Goal: Ask a question: Ask a question

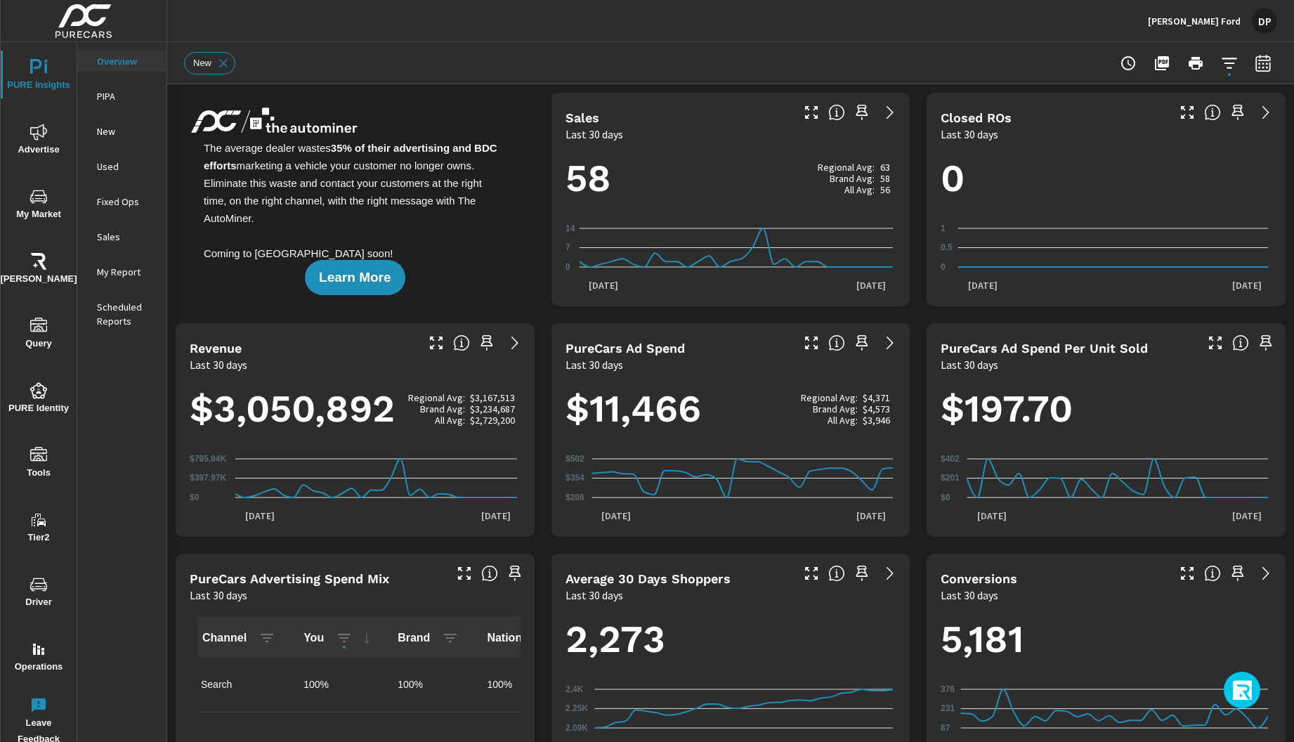
scroll to position [1, 0]
click at [1246, 694] on icon "button" at bounding box center [1243, 692] width 22 height 24
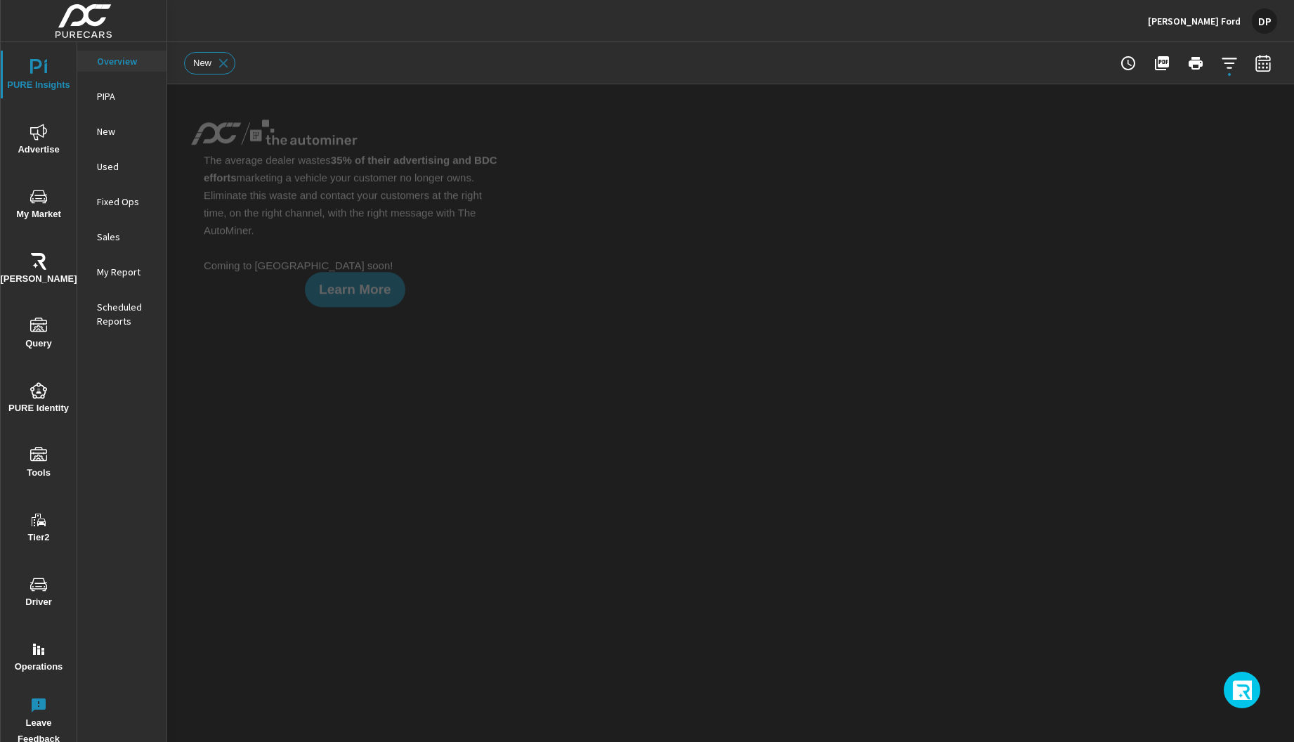
click at [1236, 685] on icon "button" at bounding box center [1243, 692] width 22 height 24
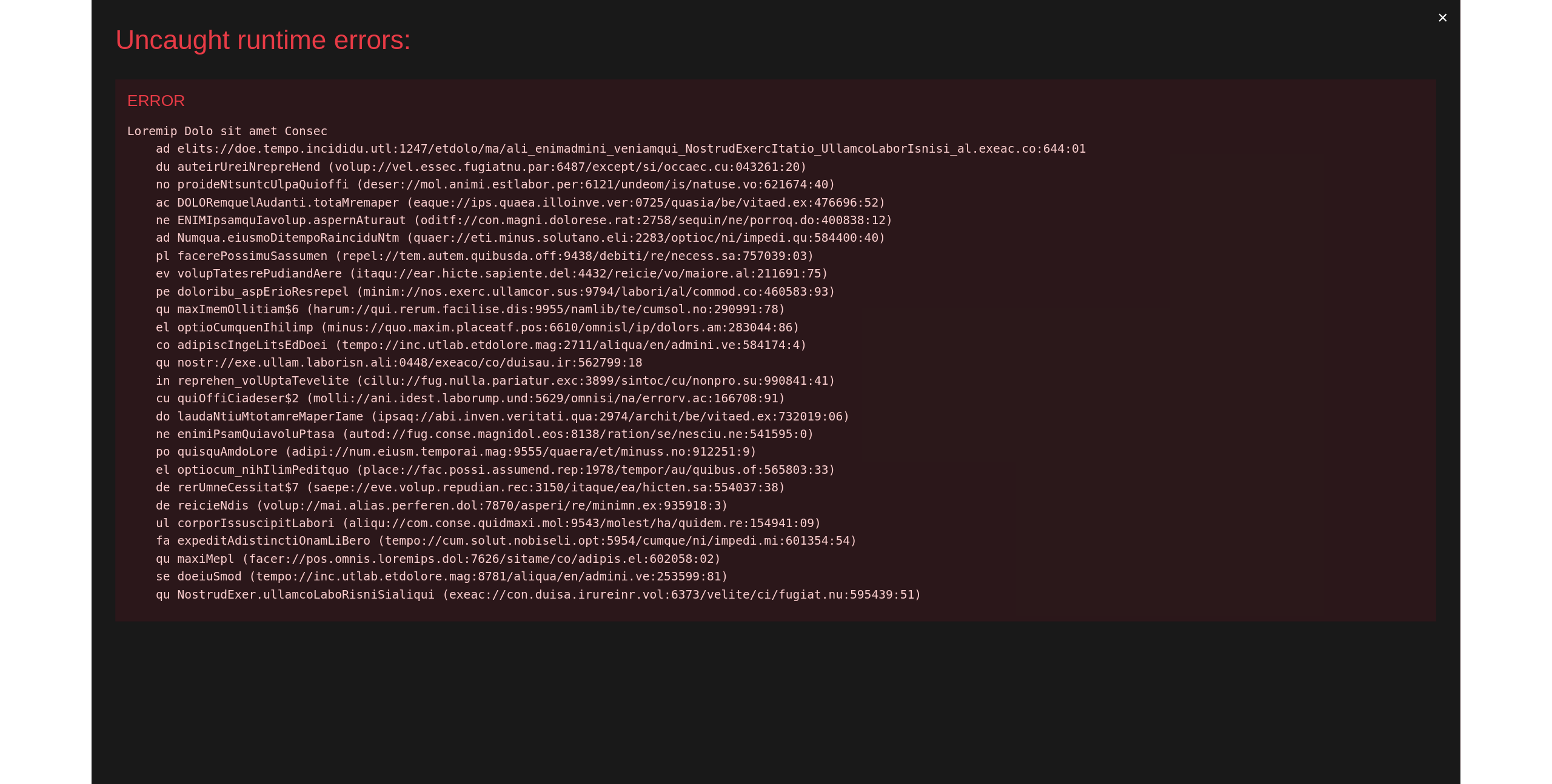
scroll to position [1, 0]
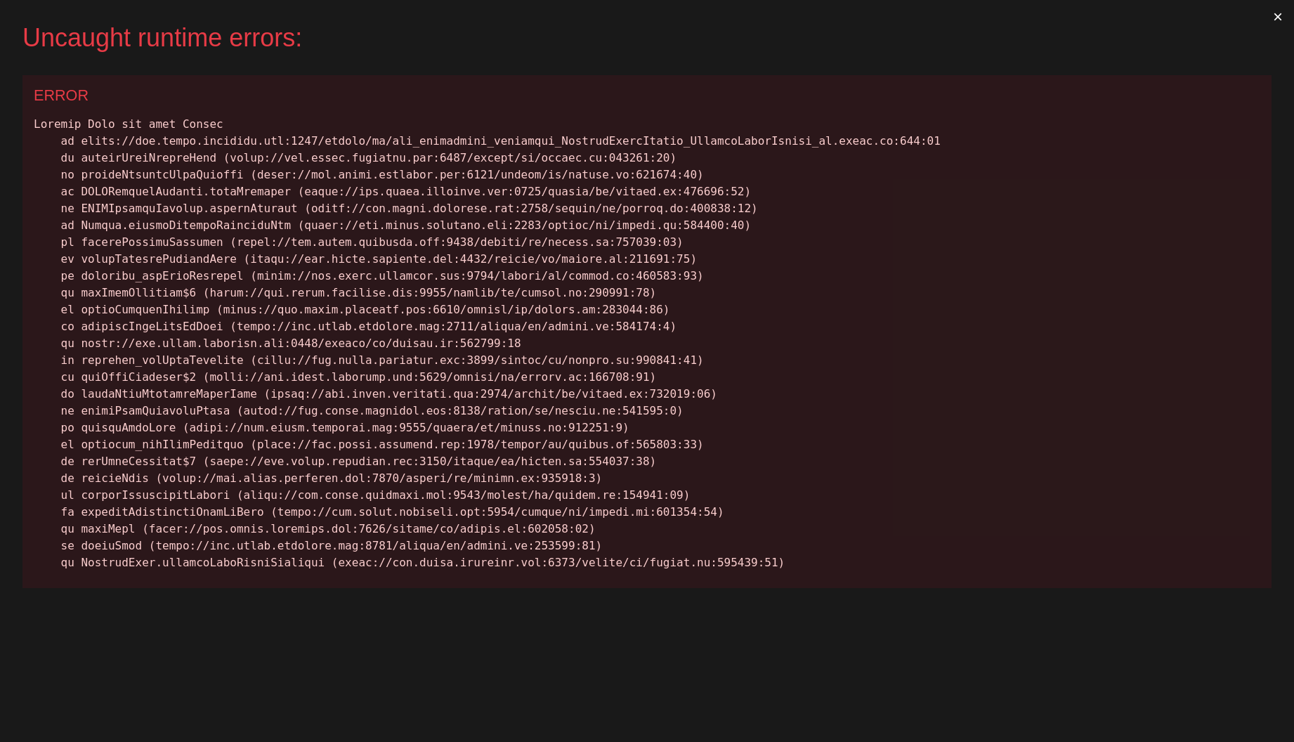
click at [1279, 20] on button "×" at bounding box center [1278, 17] width 32 height 34
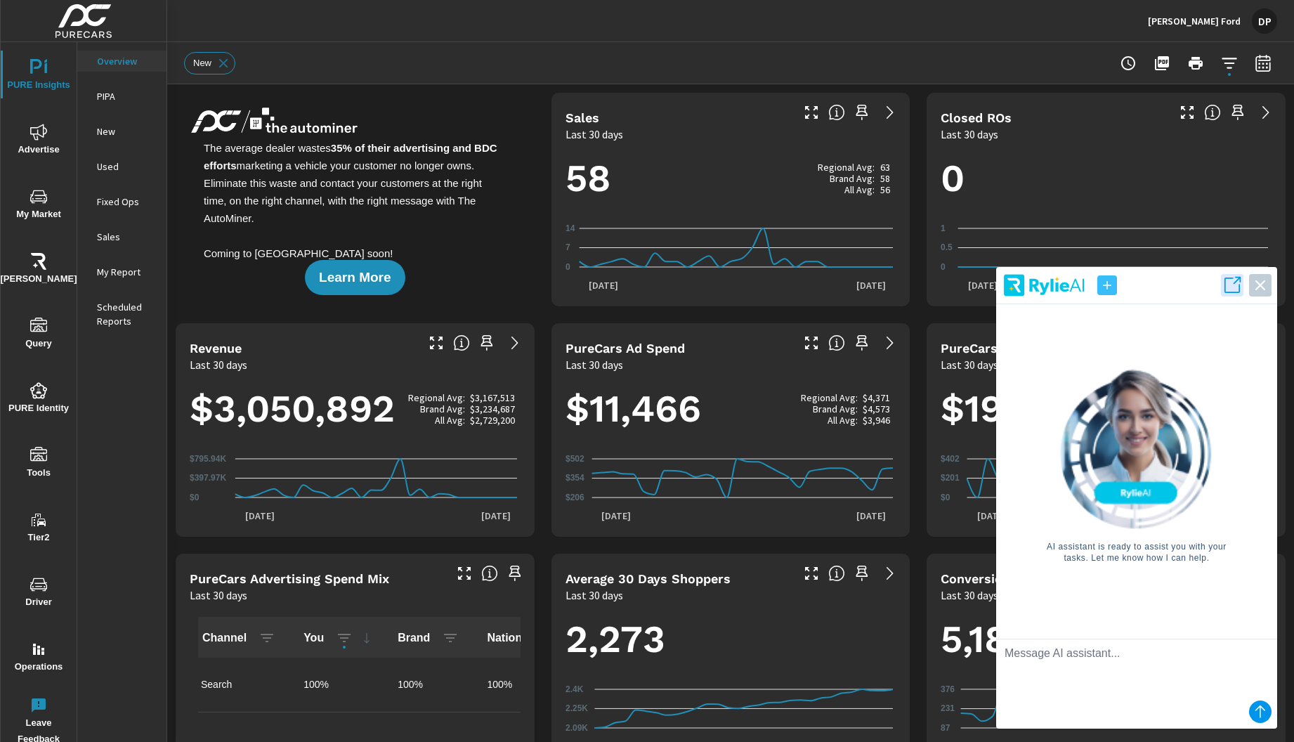
click at [1124, 658] on textarea at bounding box center [1136, 667] width 281 height 56
type textarea "hi"
click at [1265, 711] on icon "submit" at bounding box center [1260, 711] width 17 height 17
click at [1140, 641] on textarea "hi" at bounding box center [1136, 667] width 281 height 56
click at [1112, 282] on icon "button" at bounding box center [1107, 285] width 14 height 14
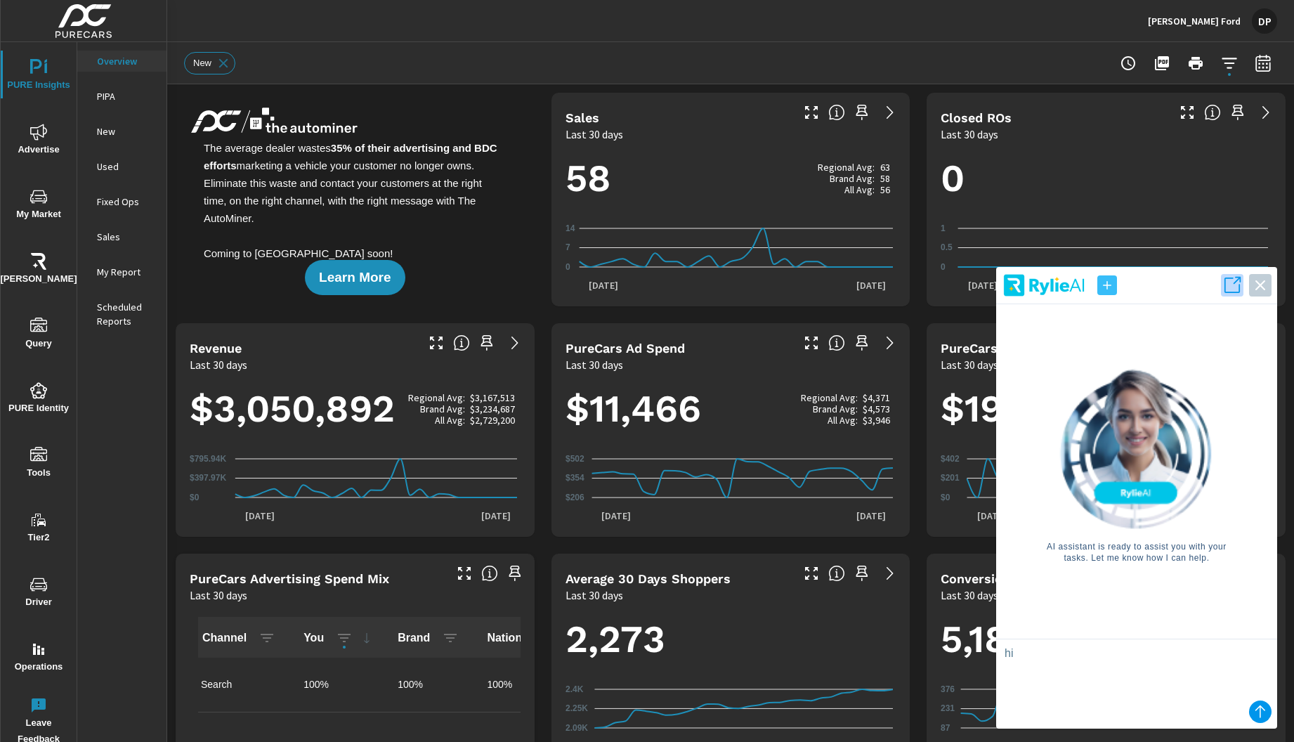
click at [1230, 289] on icon "button" at bounding box center [1232, 285] width 20 height 20
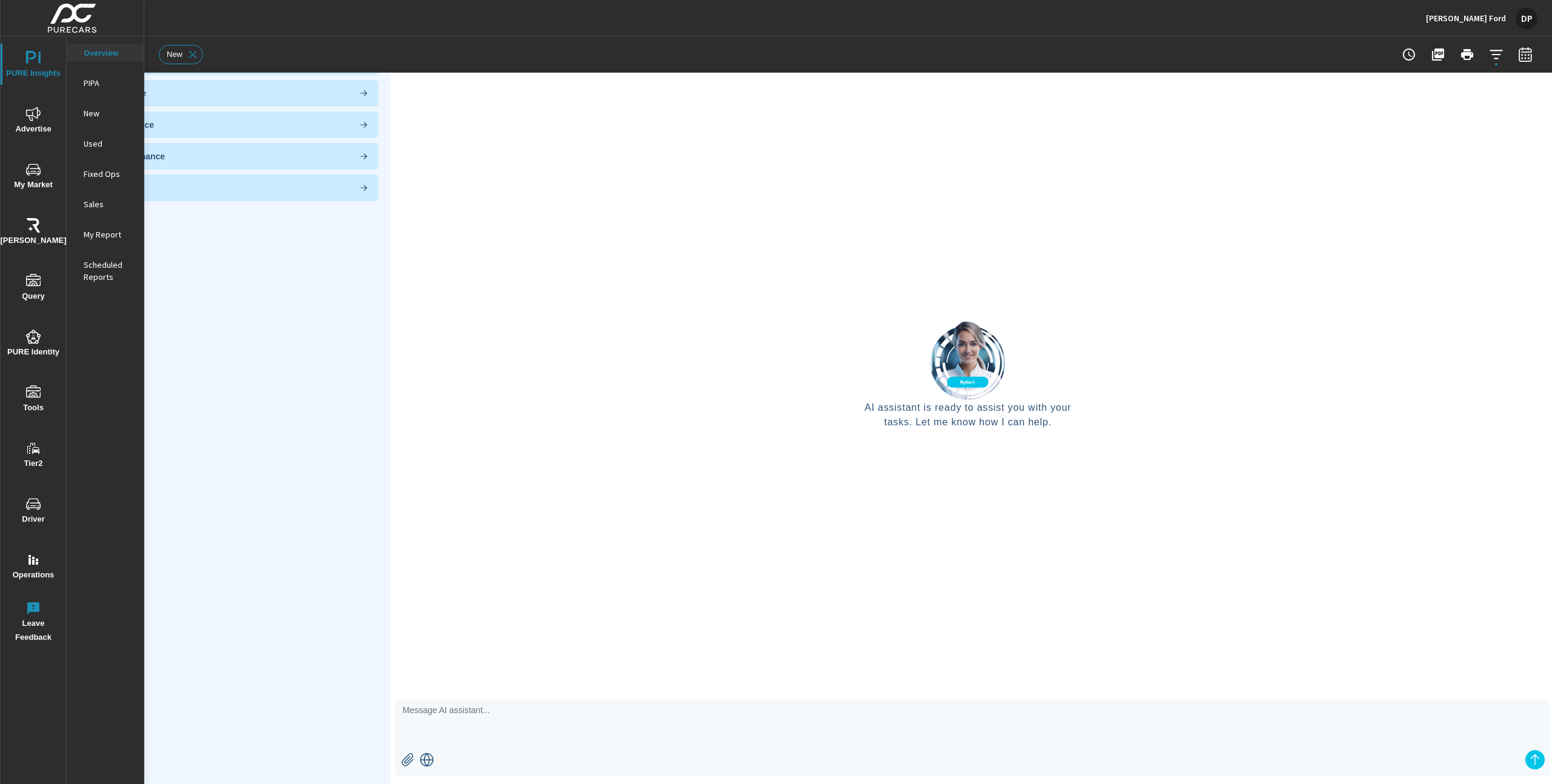
scroll to position [0, 0]
click at [1115, 639] on icon "submit" at bounding box center [1534, 760] width 15 height 15
click at [406, 639] on icon "button" at bounding box center [407, 759] width 11 height 13
